Goal: Navigation & Orientation: Go to known website

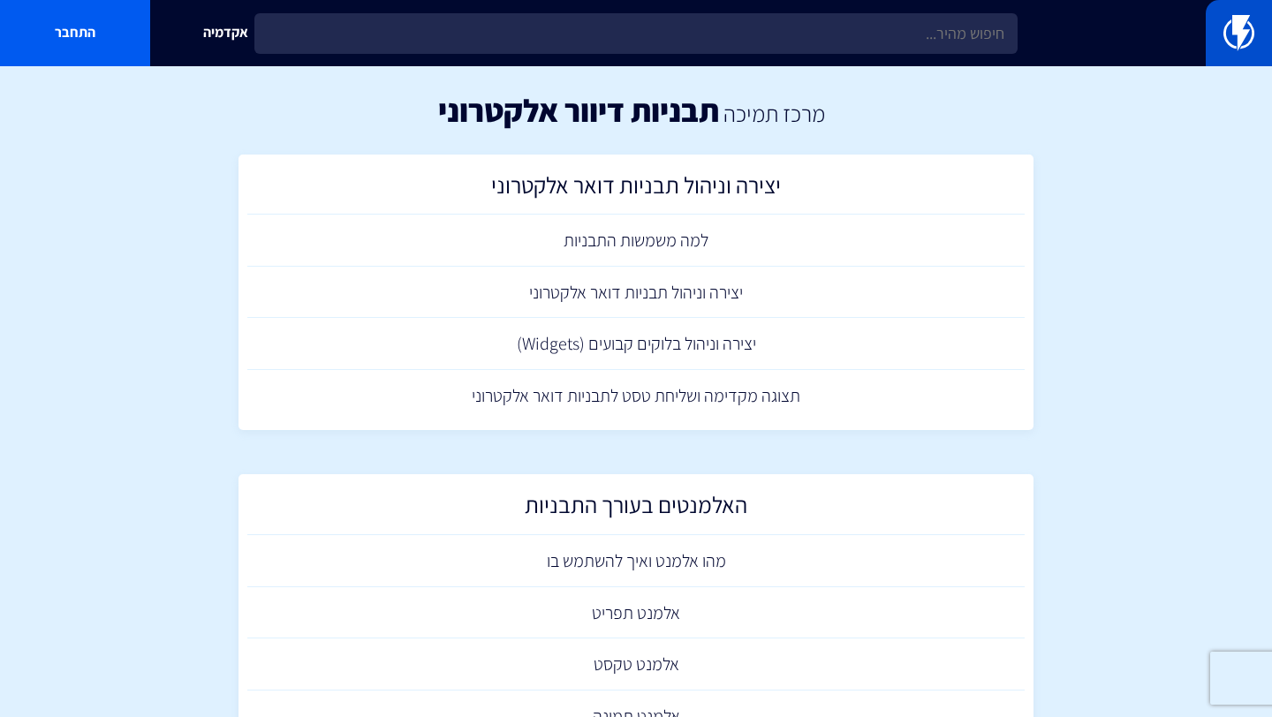
click at [1249, 32] on img at bounding box center [1239, 32] width 31 height 35
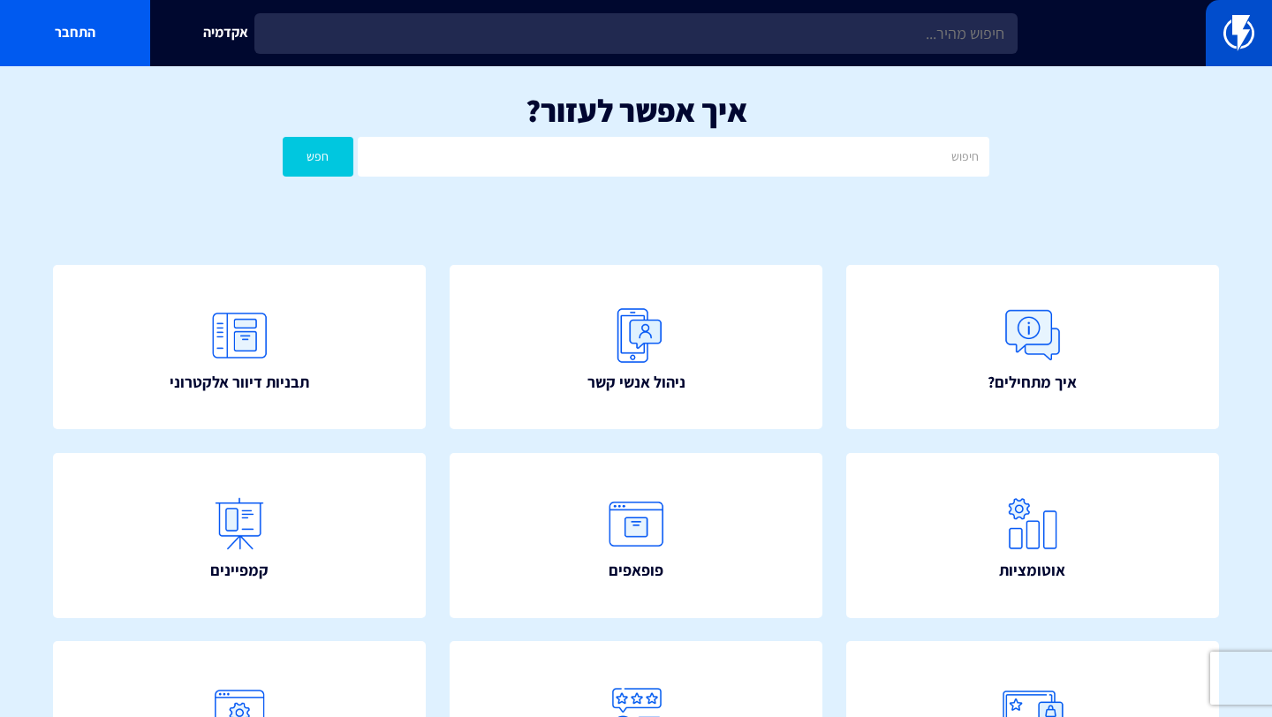
click at [1226, 48] on img at bounding box center [1239, 32] width 31 height 35
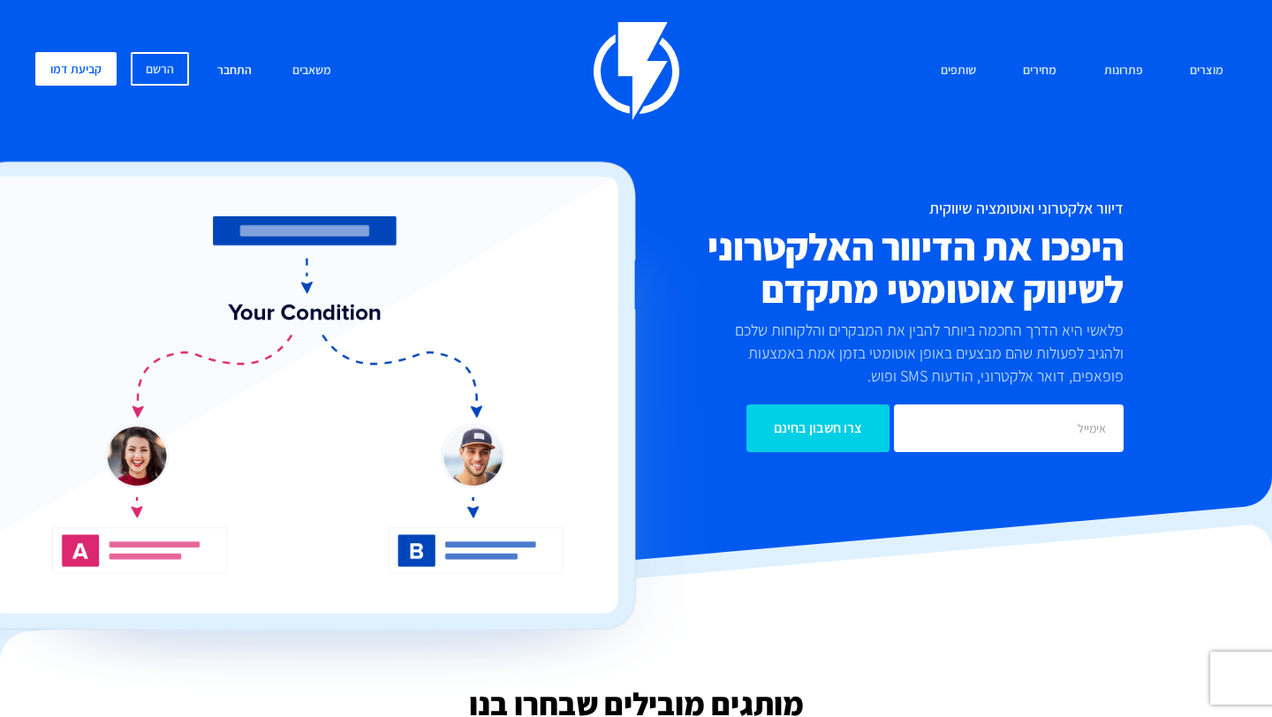
click at [238, 78] on link "התחבר" at bounding box center [234, 71] width 61 height 38
